Goal: Task Accomplishment & Management: Complete application form

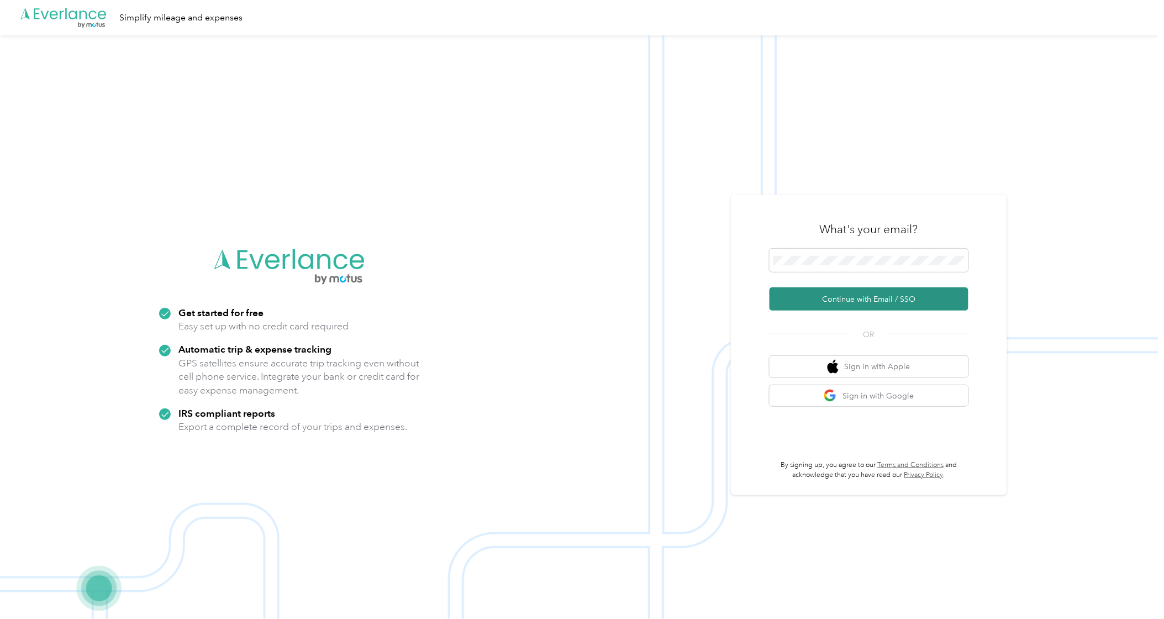
click at [857, 299] on button "Continue with Email / SSO" at bounding box center [868, 298] width 199 height 23
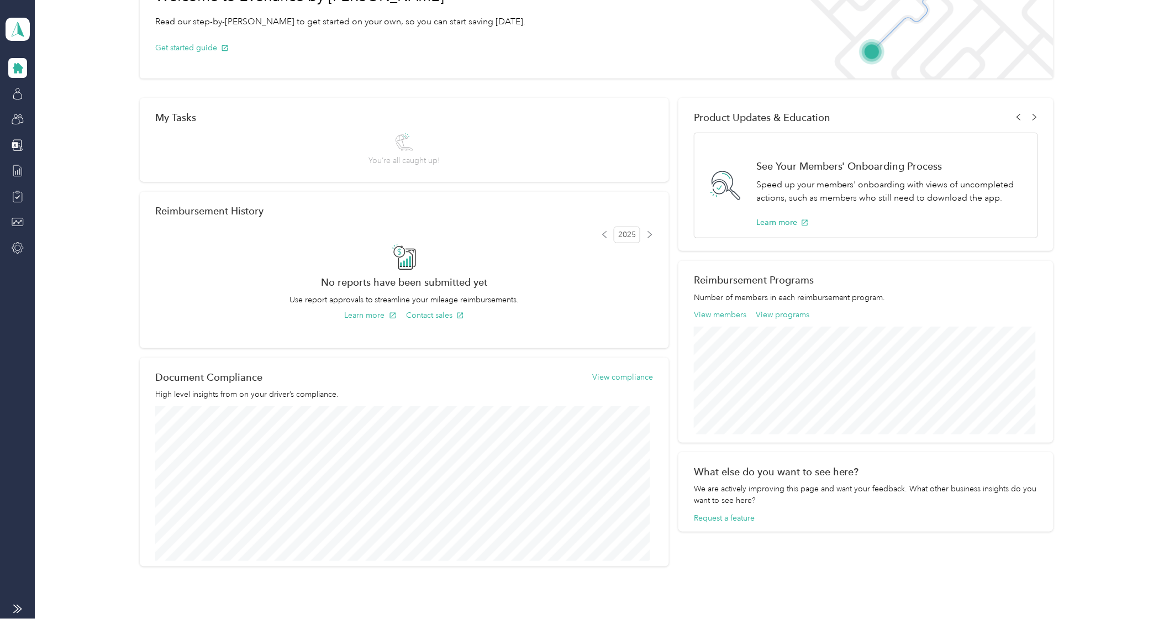
scroll to position [145, 0]
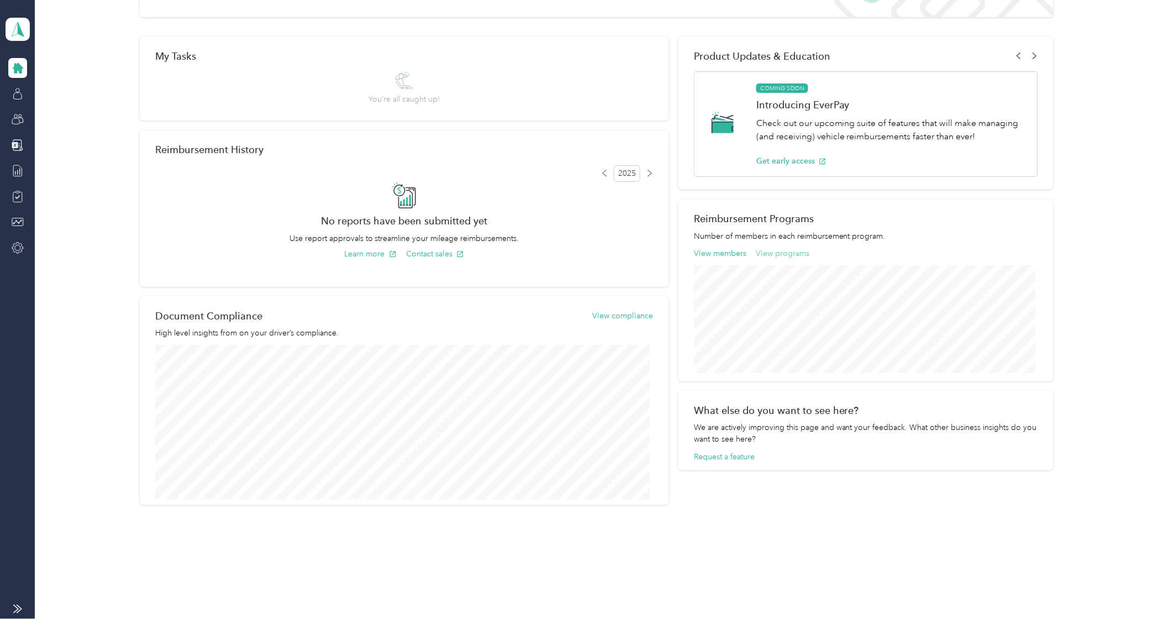
click at [796, 255] on button "View programs" at bounding box center [783, 253] width 54 height 12
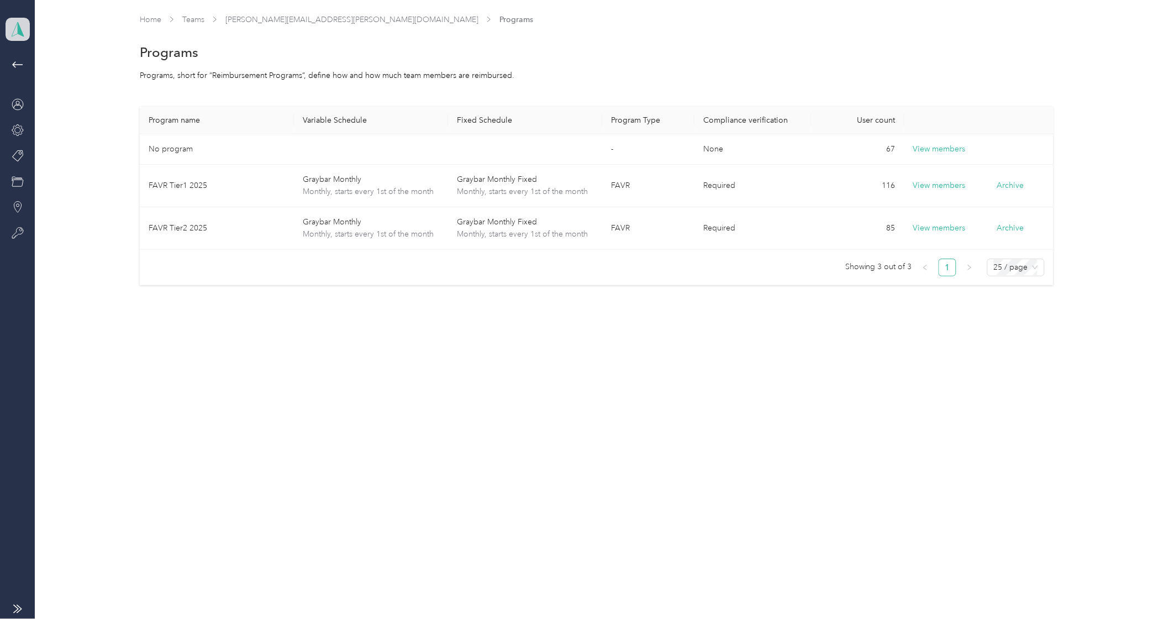
click at [12, 34] on icon at bounding box center [17, 29] width 17 height 15
click at [33, 111] on div "Personal dashboard" at bounding box center [50, 116] width 70 height 12
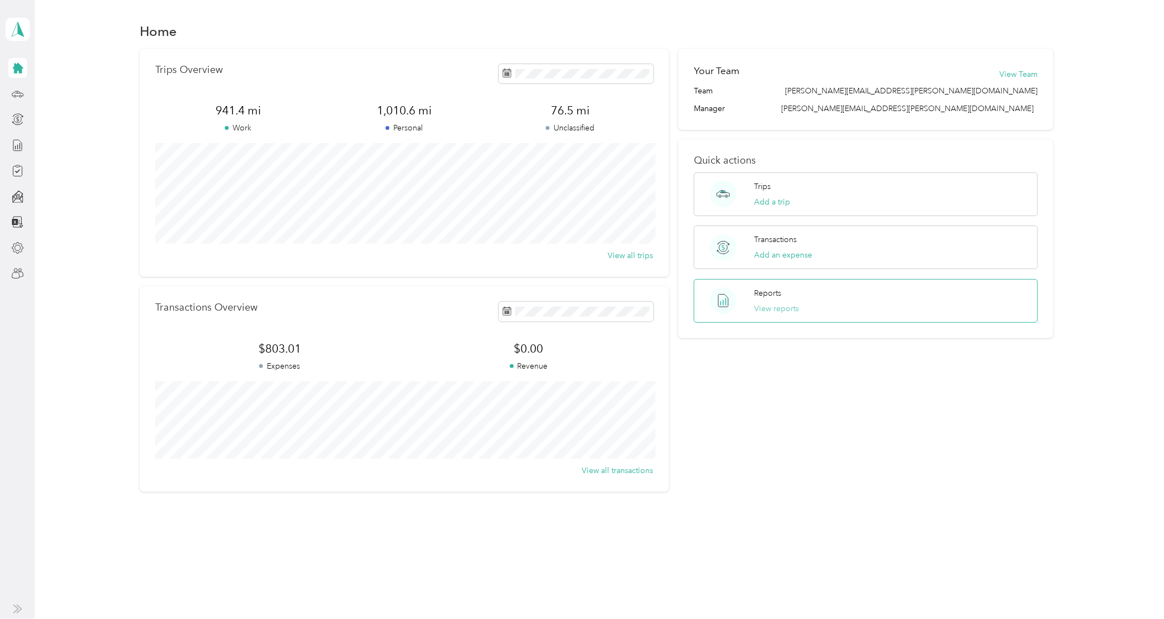
click at [771, 307] on button "View reports" at bounding box center [776, 309] width 45 height 12
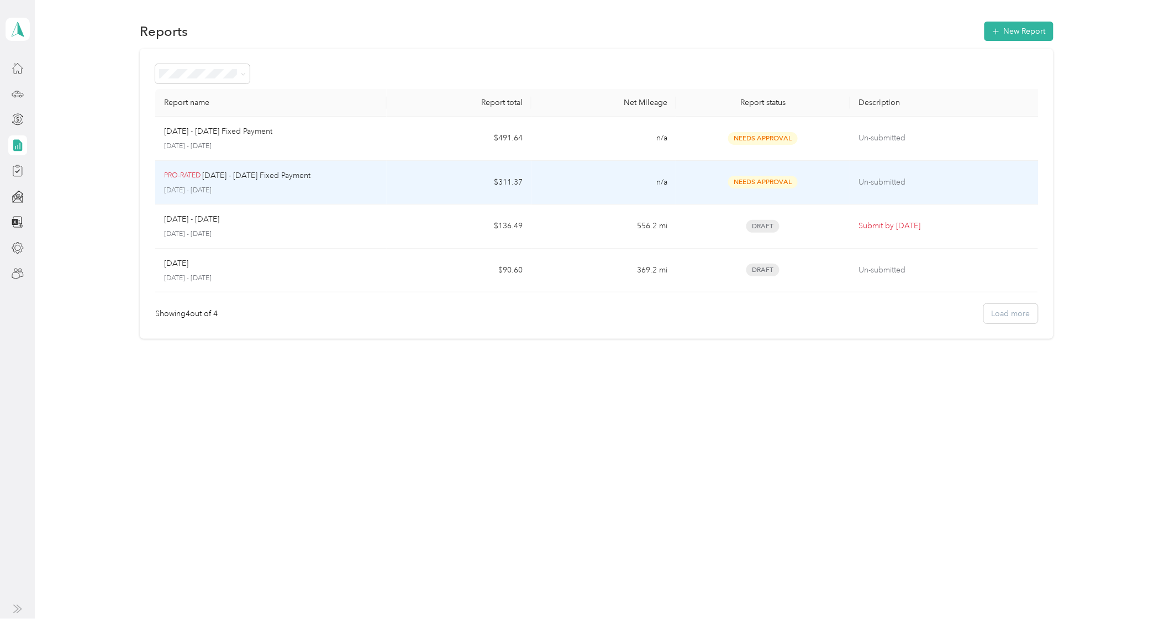
click at [263, 186] on p "[DATE] - [DATE]" at bounding box center [271, 191] width 214 height 10
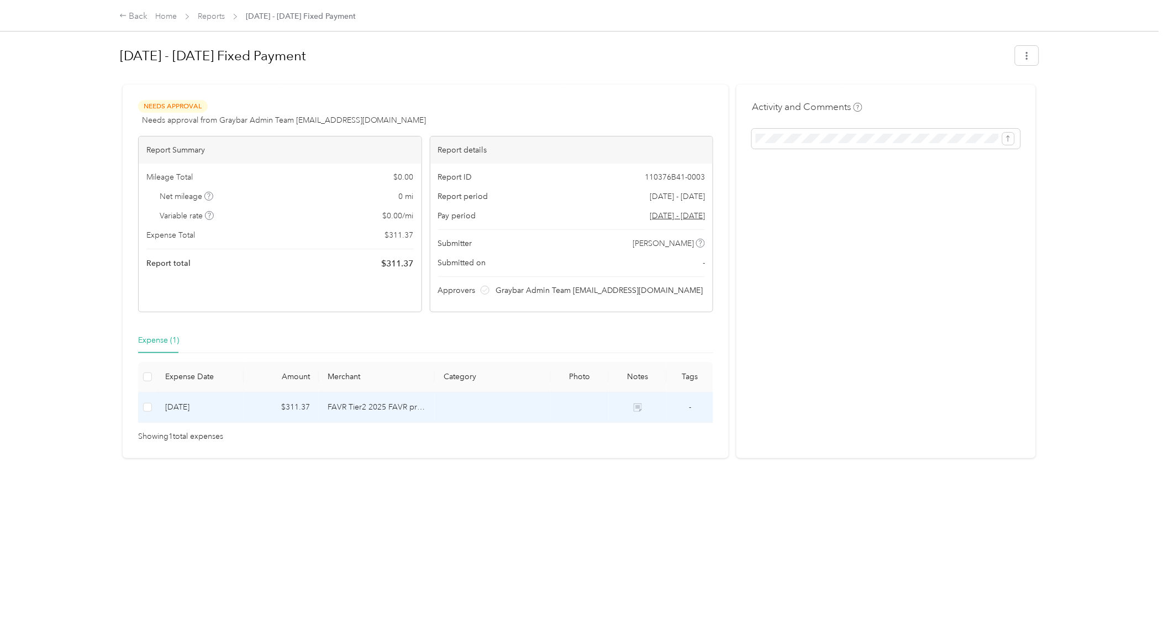
click at [636, 409] on icon at bounding box center [639, 409] width 6 height 6
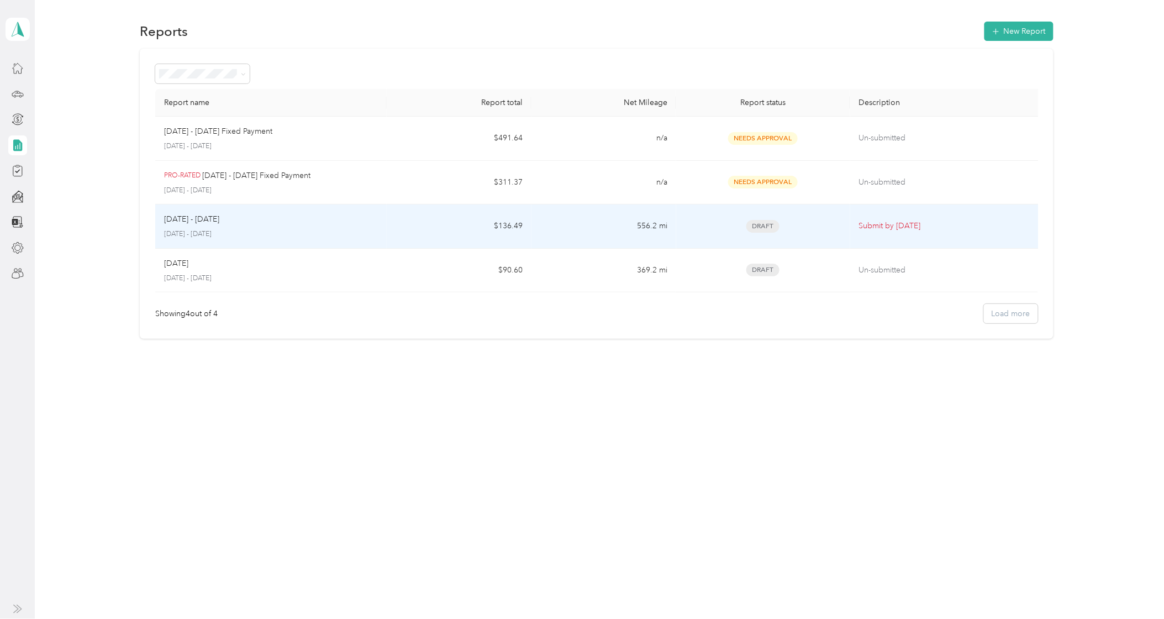
click at [794, 218] on td "Draft" at bounding box center [762, 226] width 173 height 44
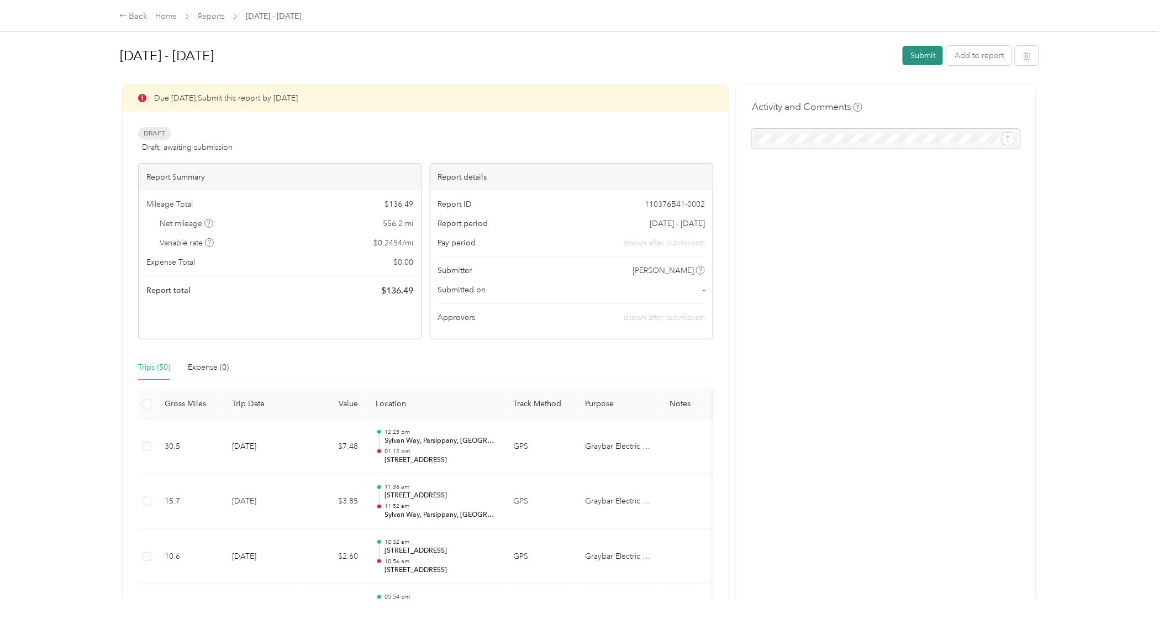
click at [910, 55] on button "Submit" at bounding box center [922, 55] width 40 height 19
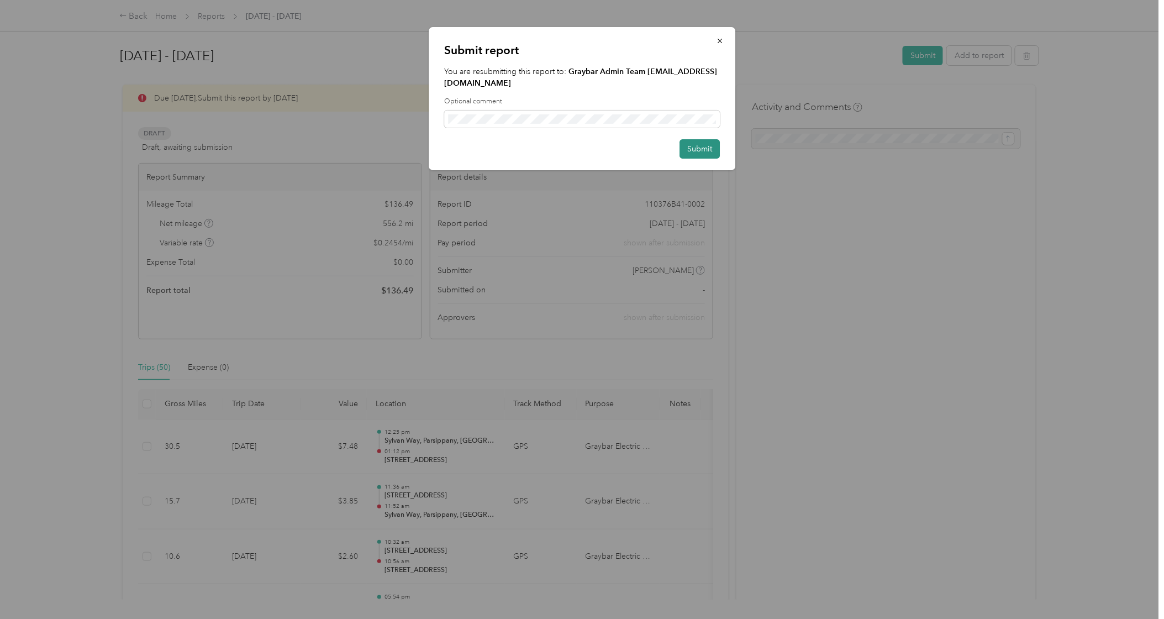
click at [700, 141] on button "Submit" at bounding box center [699, 148] width 40 height 19
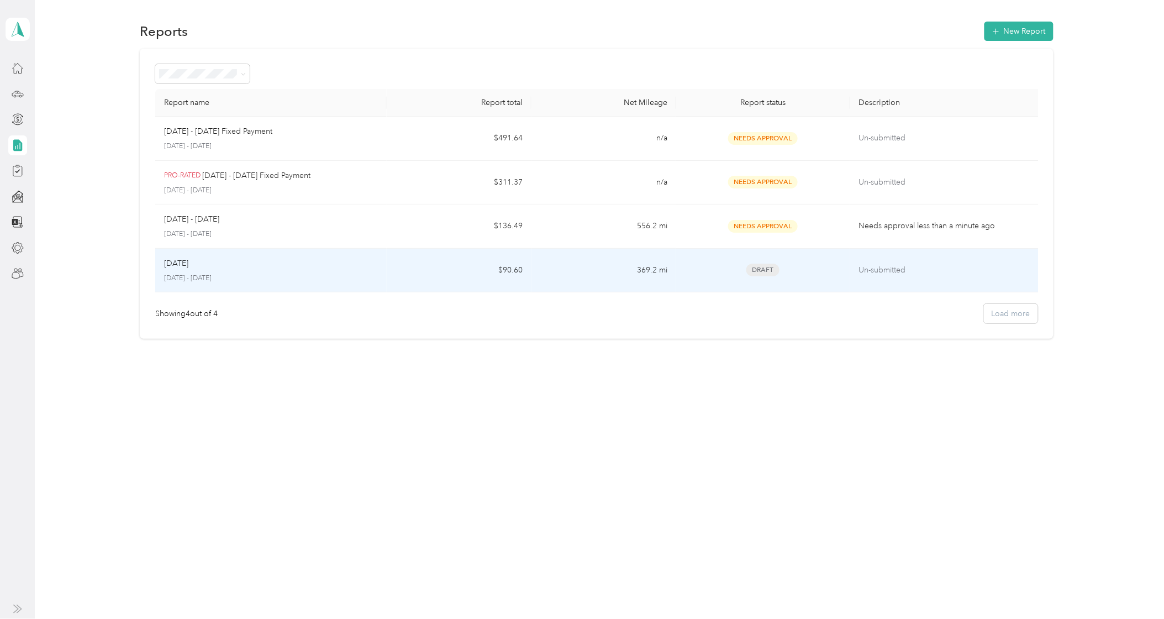
click at [768, 266] on span "Draft" at bounding box center [762, 269] width 33 height 13
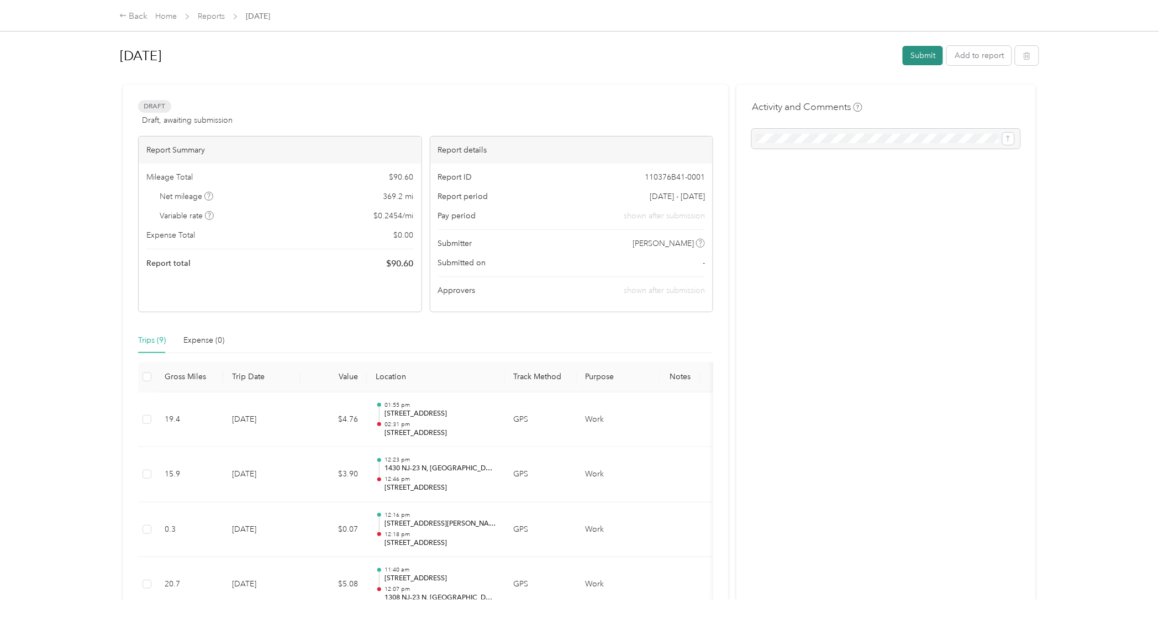
click at [915, 58] on button "Submit" at bounding box center [922, 55] width 40 height 19
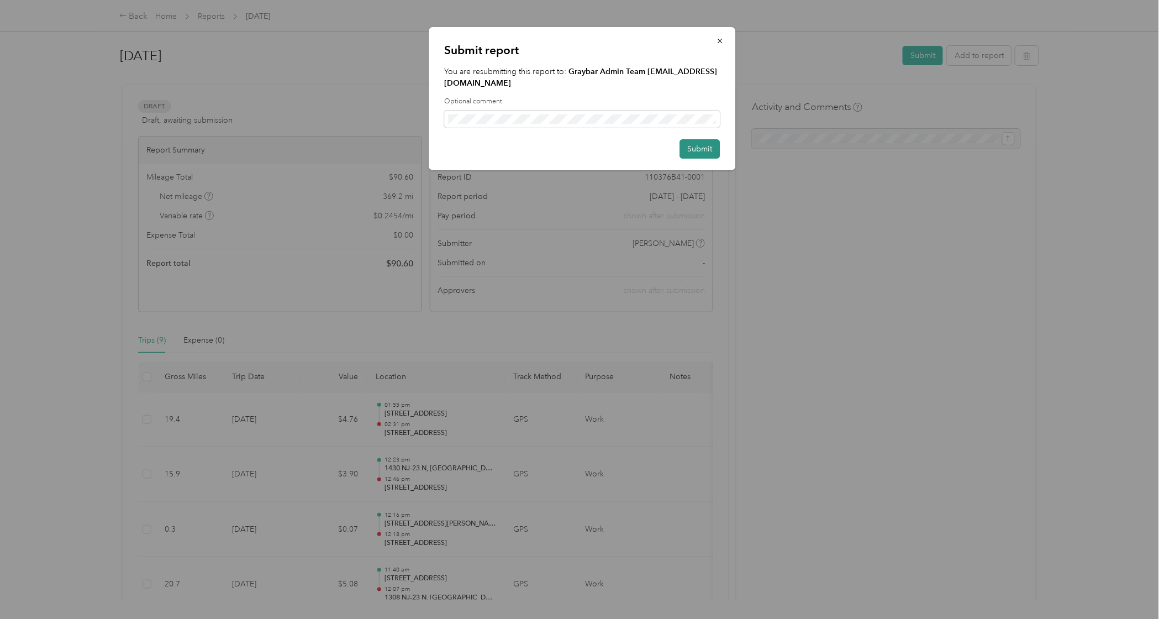
click at [706, 140] on button "Submit" at bounding box center [699, 148] width 40 height 19
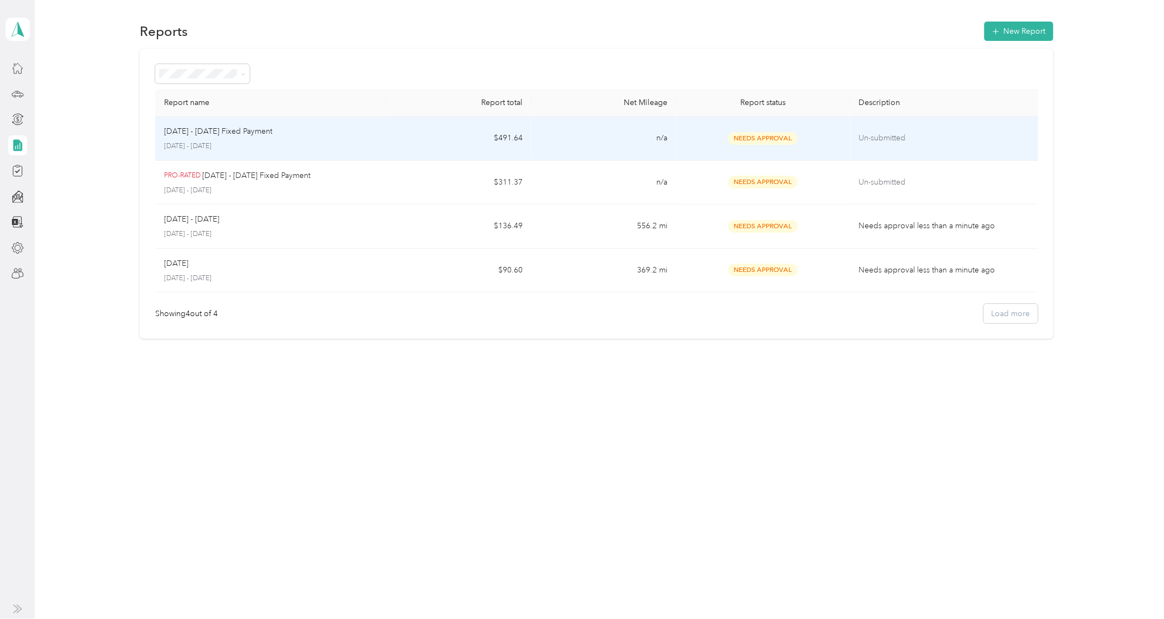
click at [873, 138] on p "Un-submitted" at bounding box center [946, 138] width 175 height 12
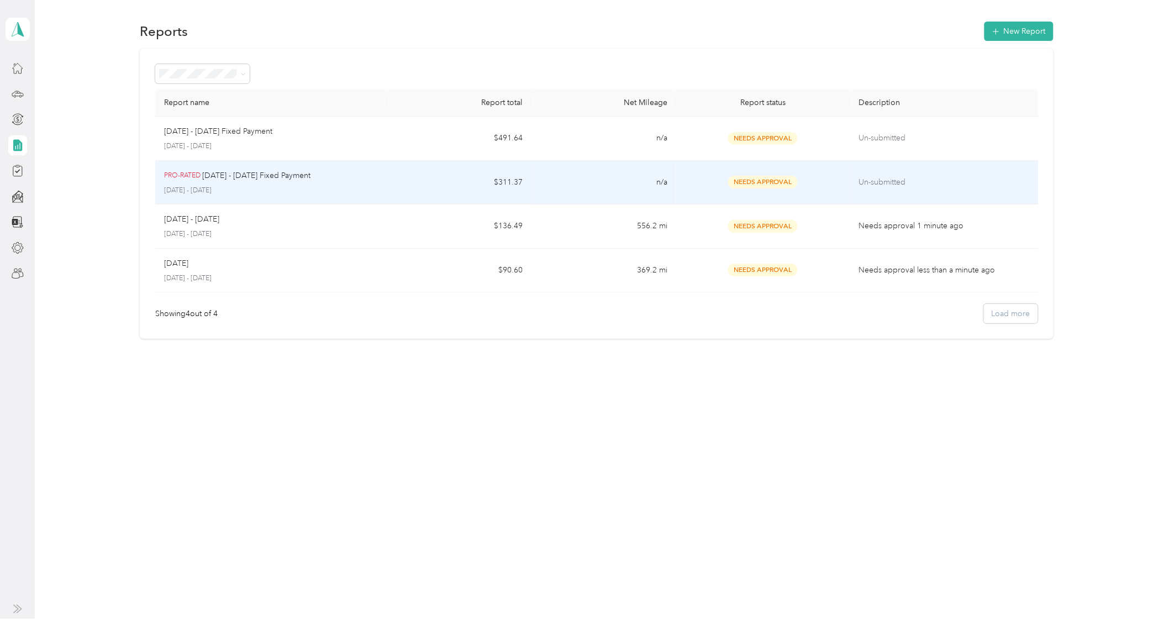
click at [233, 183] on div "PRO-RATED [DATE] - [DATE] Fixed Payment [DATE] - [DATE]" at bounding box center [271, 183] width 214 height 26
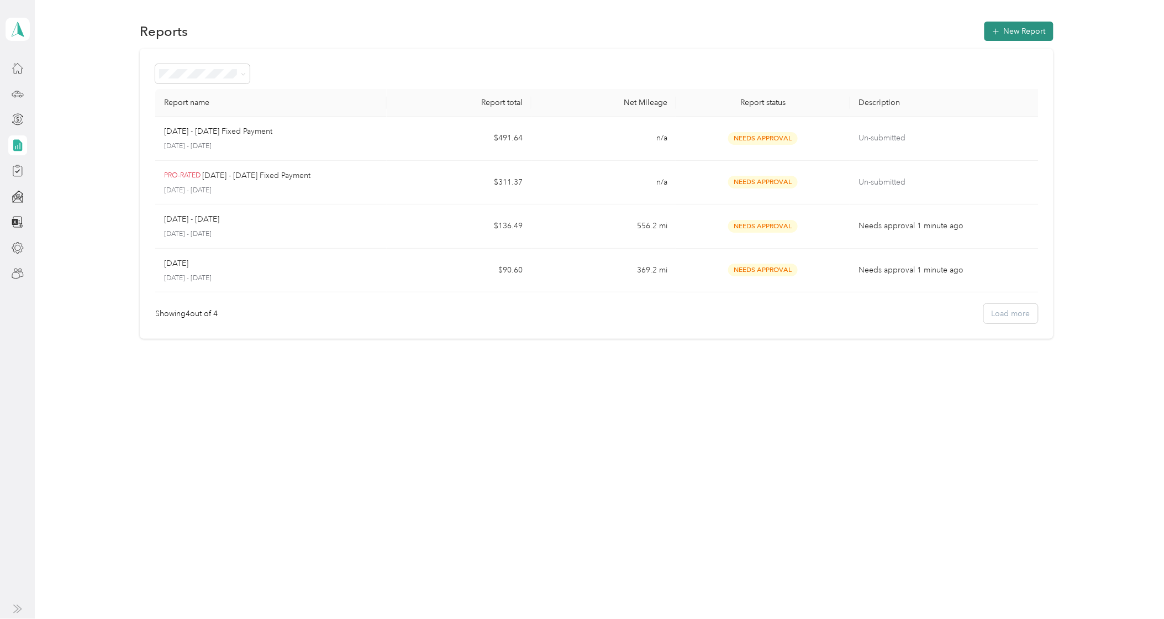
click at [1004, 38] on button "New Report" at bounding box center [1018, 31] width 69 height 19
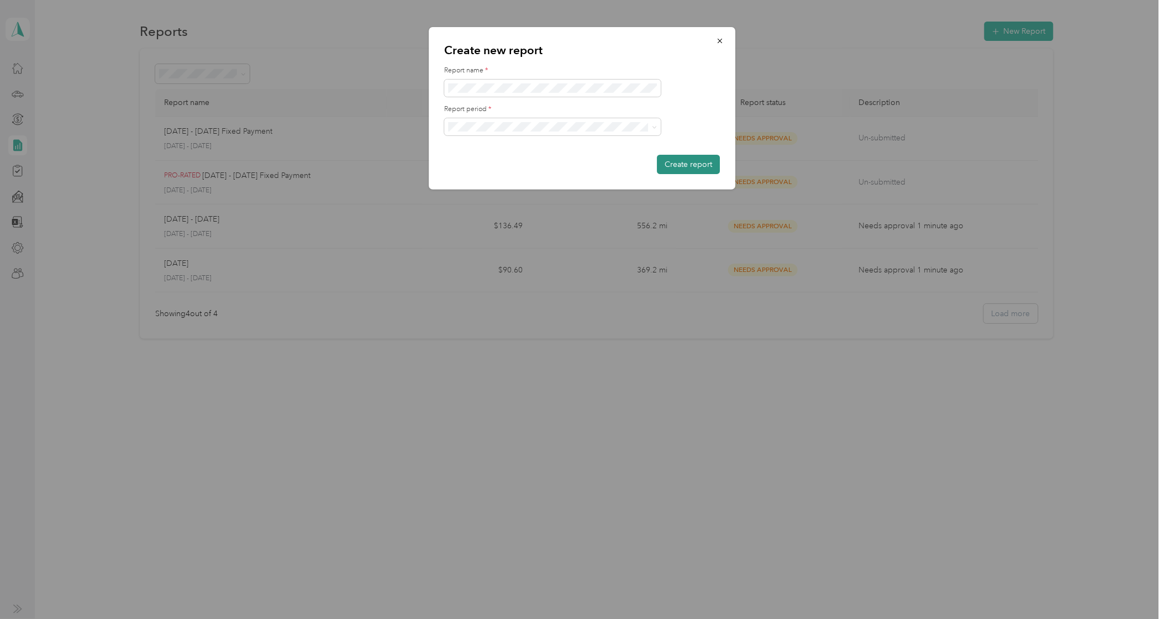
click at [696, 158] on button "Create report" at bounding box center [688, 164] width 63 height 19
